Goal: Information Seeking & Learning: Learn about a topic

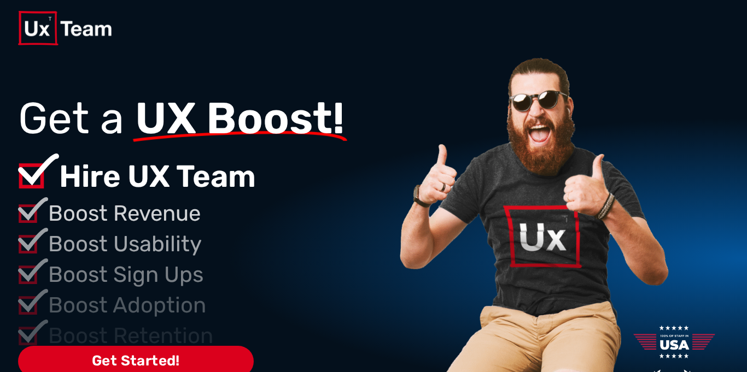
click at [686, 46] on div at bounding box center [373, 28] width 711 height 56
click at [689, 55] on div at bounding box center [373, 28] width 711 height 56
click at [707, 36] on div at bounding box center [373, 28] width 711 height 34
click at [704, 52] on div at bounding box center [373, 28] width 711 height 56
drag, startPoint x: 0, startPoint y: 0, endPoint x: 405, endPoint y: 207, distance: 454.7
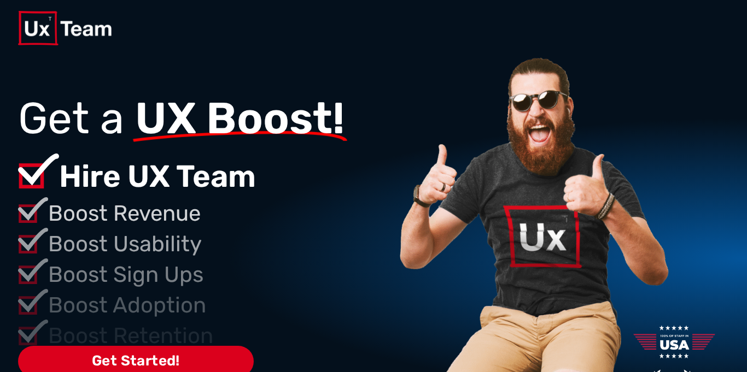
click at [405, 207] on div "Get a UX Boost! Hire UX Team Boost Revenue Boost Usability Boost Sign Ups Boost…" at bounding box center [373, 236] width 711 height 361
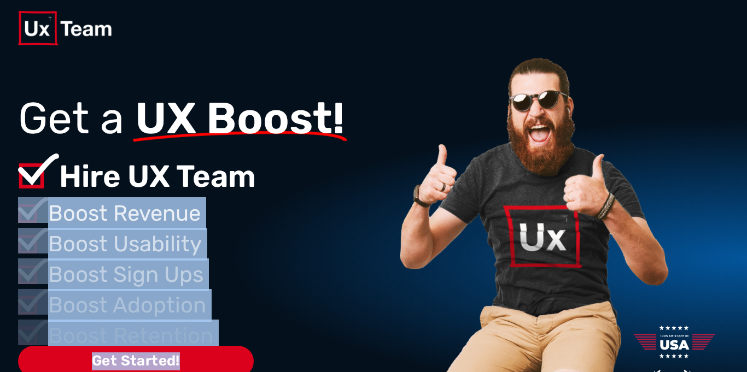
click at [405, 207] on img at bounding box center [532, 282] width 277 height 452
click at [336, 208] on p "Boost Revenue" at bounding box center [221, 213] width 346 height 33
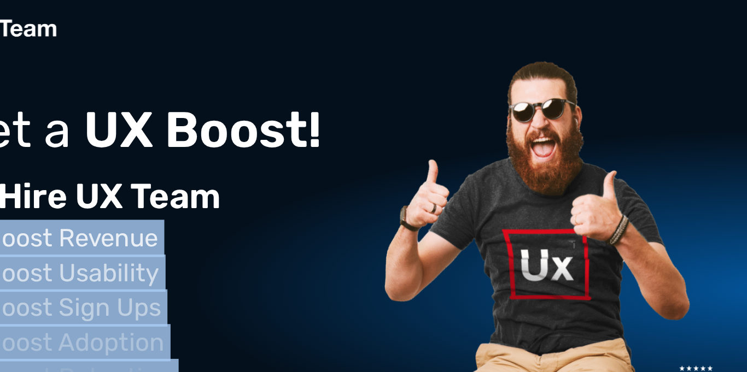
click at [541, 183] on img at bounding box center [532, 282] width 277 height 452
click at [478, 191] on img at bounding box center [532, 282] width 277 height 452
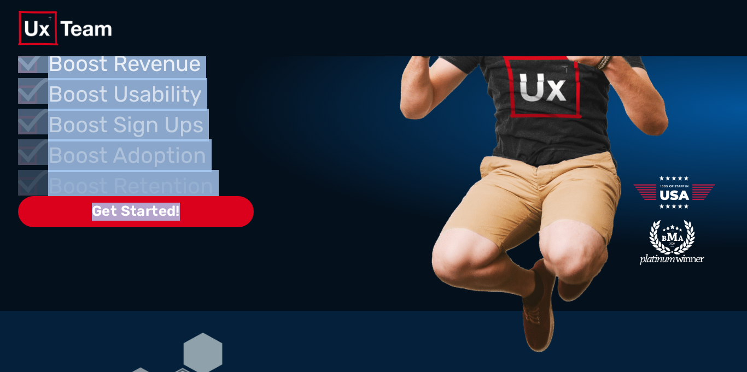
click at [408, 207] on img at bounding box center [532, 132] width 277 height 452
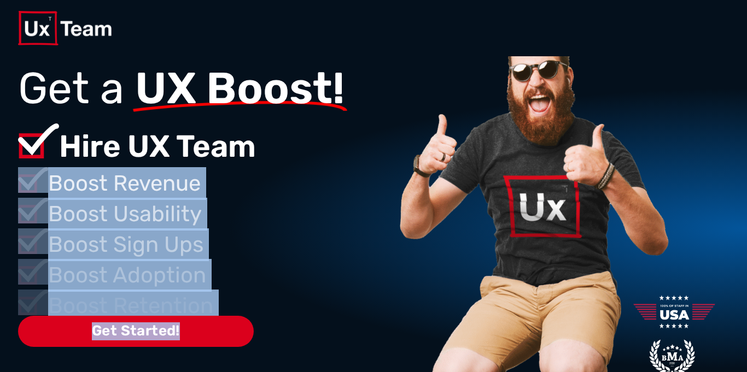
scroll to position [29, 0]
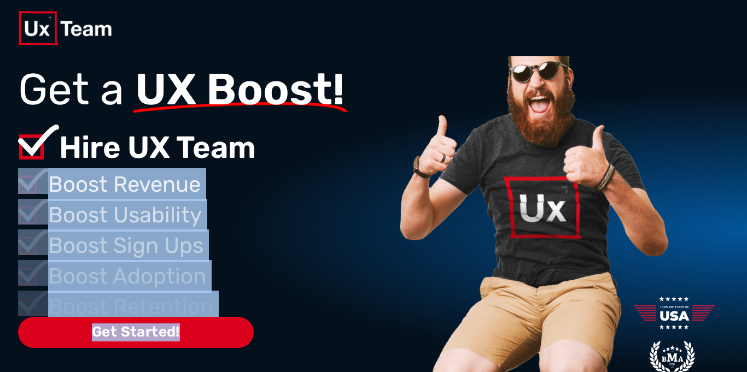
click at [408, 207] on img at bounding box center [532, 253] width 277 height 452
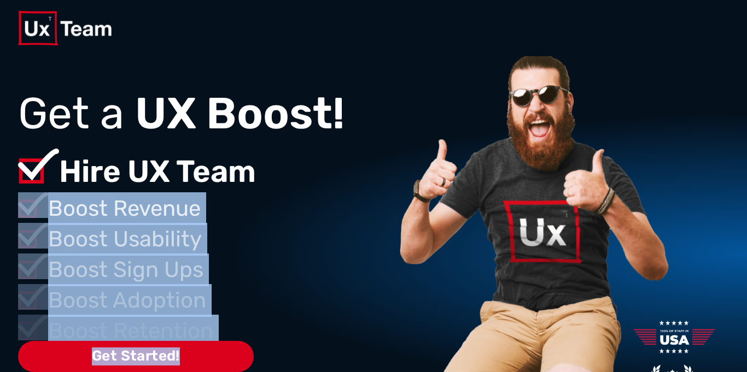
scroll to position [0, 0]
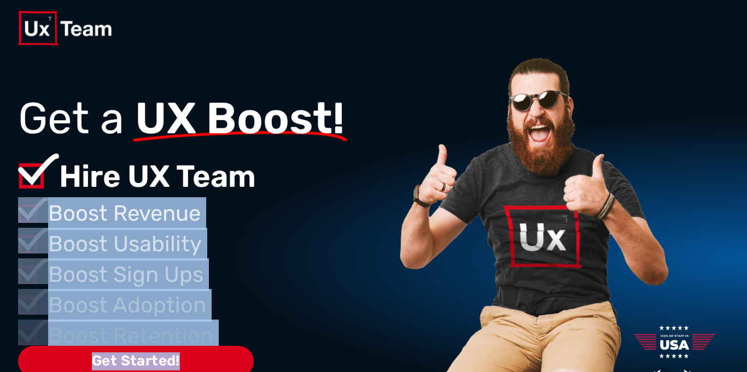
click at [152, 57] on div "Get a UX Boost! Hire UX Team Boost Revenue Boost Usability Boost Sign Ups Boost…" at bounding box center [206, 236] width 376 height 361
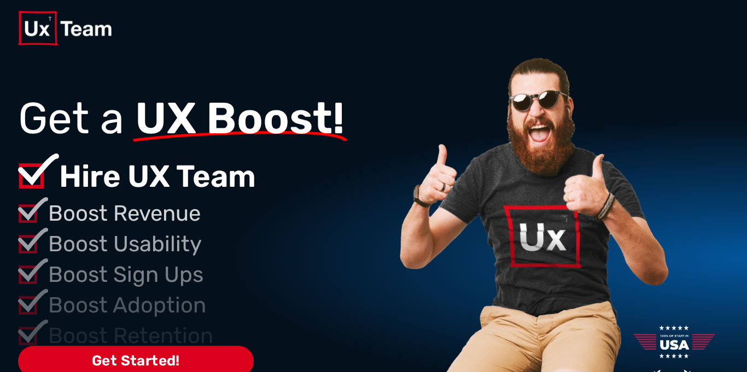
click at [172, 61] on div "Get a UX Boost! Hire UX Team Boost Revenue Boost Usability Boost Sign Ups Boost…" at bounding box center [206, 236] width 376 height 361
click at [311, 70] on div "Get a UX Boost! Hire UX Team Boost Revenue Boost Usability Boost Sign Ups Boost…" at bounding box center [206, 236] width 376 height 361
click at [464, 61] on img at bounding box center [532, 282] width 277 height 452
